Goal: Check status: Check status

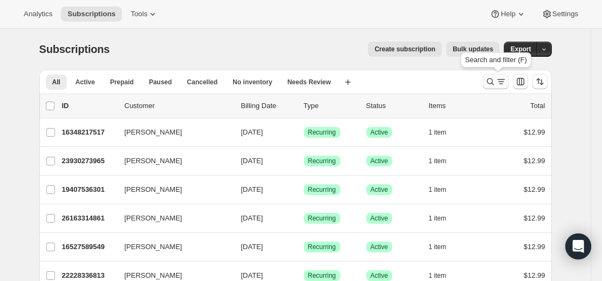
click at [493, 83] on icon "Search and filter results" at bounding box center [490, 81] width 11 height 11
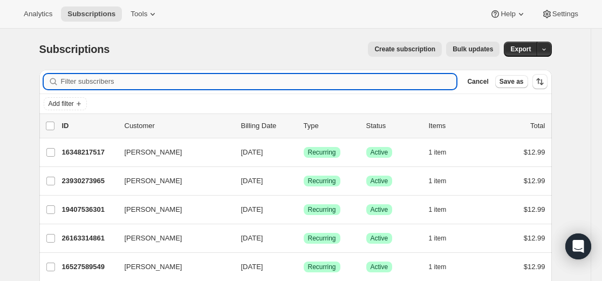
click at [354, 75] on input "Filter subscribers" at bounding box center [259, 81] width 396 height 15
type input "[PERSON_NAME][EMAIL_ADDRESS][DOMAIN_NAME]"
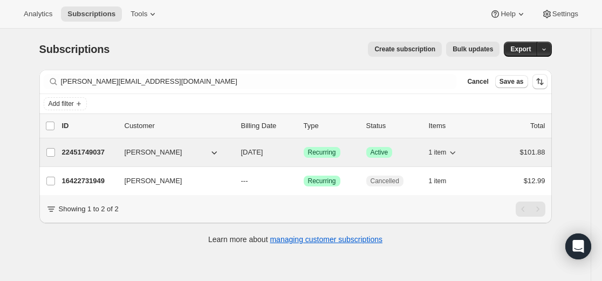
click at [94, 153] on p "22451749037" at bounding box center [89, 152] width 54 height 11
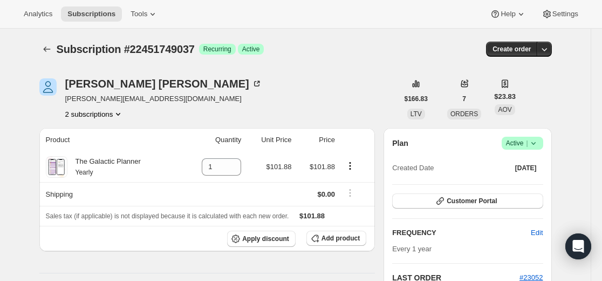
click at [53, 58] on div "Subscription #22451749037. This page is ready Subscription #22451749037 Success…" at bounding box center [295, 49] width 513 height 41
click at [46, 49] on icon "Subscriptions" at bounding box center [47, 49] width 11 height 11
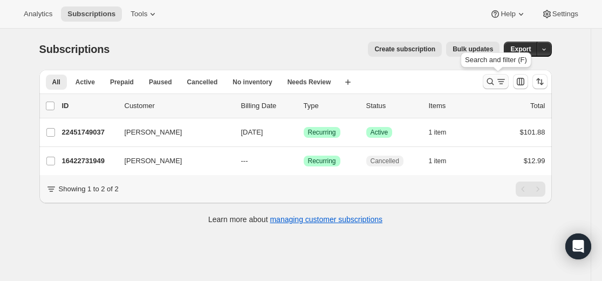
click at [491, 80] on icon "Search and filter results" at bounding box center [490, 81] width 11 height 11
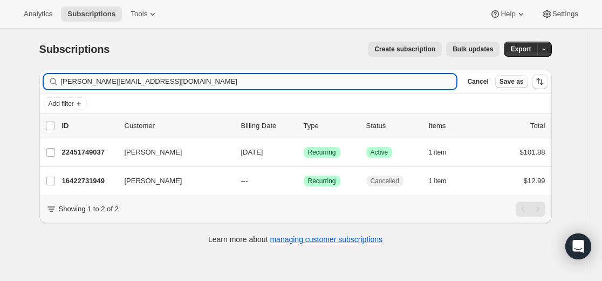
click at [367, 79] on input "[PERSON_NAME][EMAIL_ADDRESS][DOMAIN_NAME]" at bounding box center [259, 81] width 396 height 15
type input "[PERSON_NAME][EMAIL_ADDRESS][DOMAIN_NAME]"
